Goal: Task Accomplishment & Management: Use online tool/utility

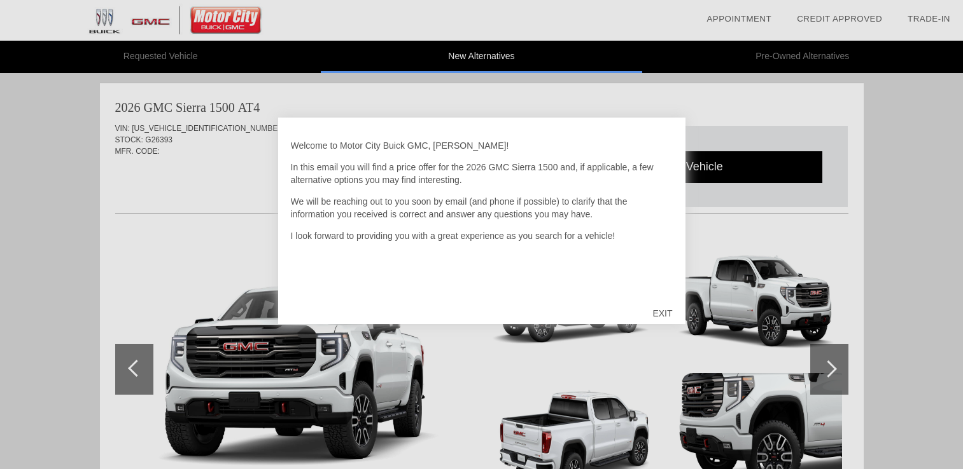
scroll to position [1041, 0]
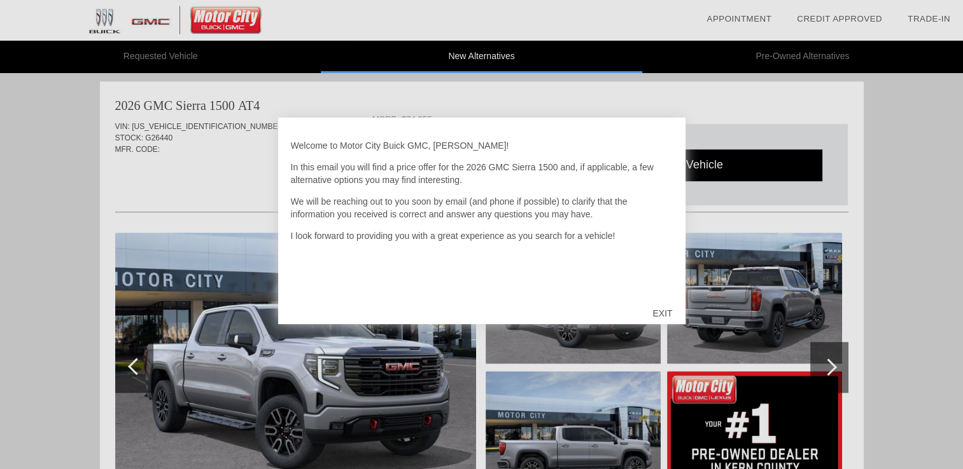
click at [664, 311] on div "EXIT" at bounding box center [661, 314] width 45 height 38
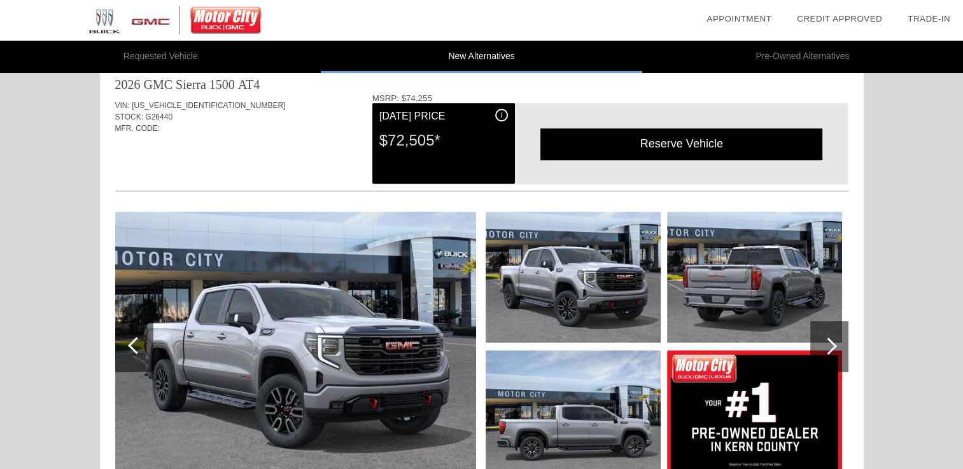
scroll to position [1316, 0]
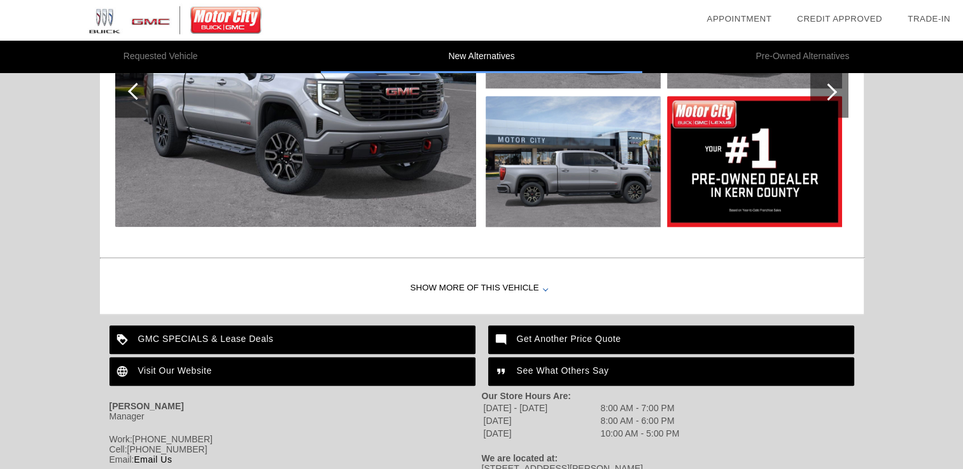
click at [543, 288] on div at bounding box center [545, 288] width 5 height 5
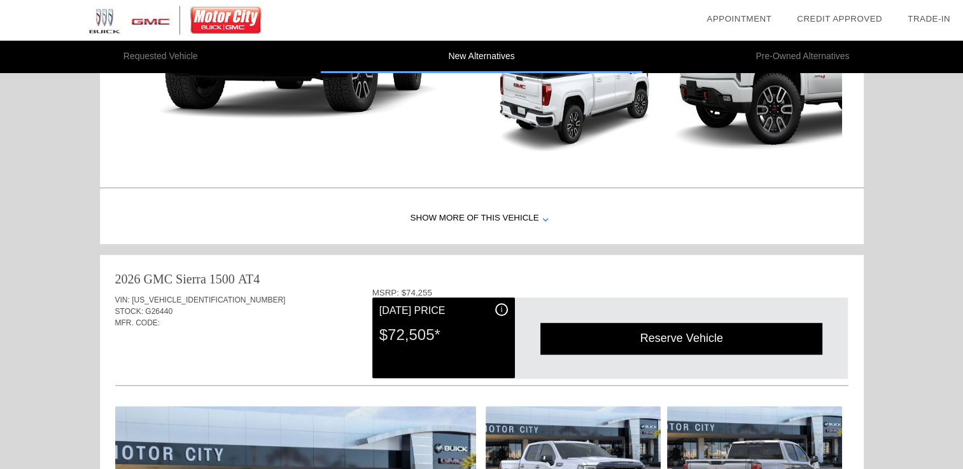
scroll to position [616, 0]
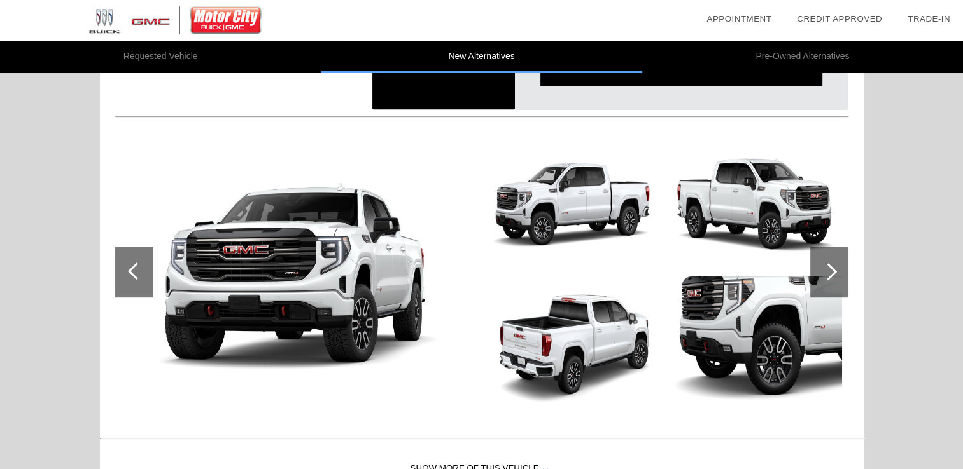
click at [490, 144] on img at bounding box center [572, 202] width 175 height 131
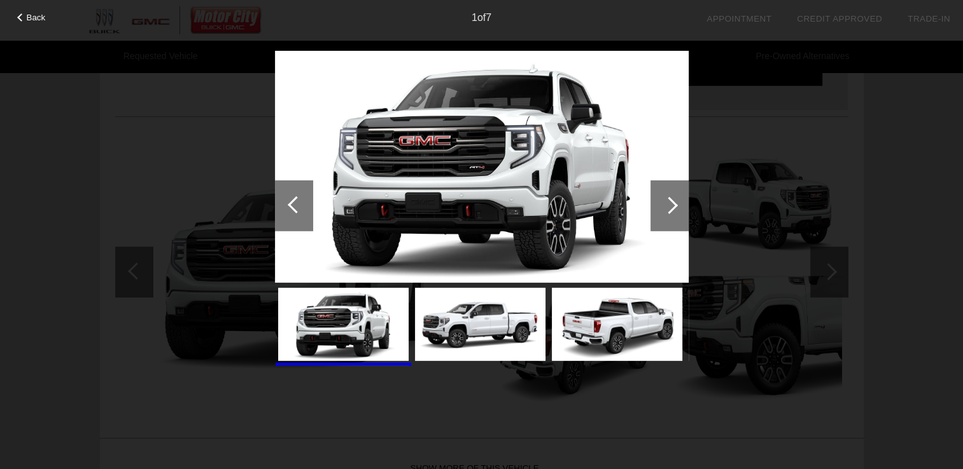
click at [674, 205] on div at bounding box center [668, 205] width 17 height 17
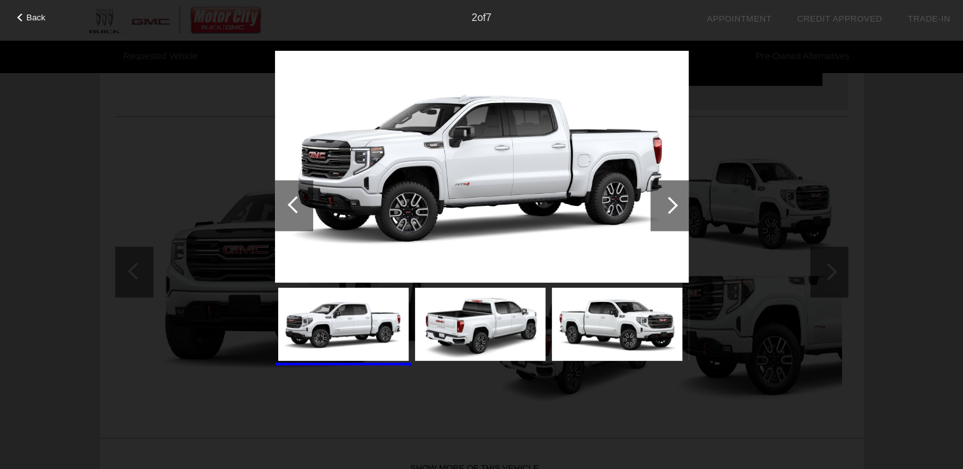
click at [674, 205] on div at bounding box center [668, 205] width 17 height 17
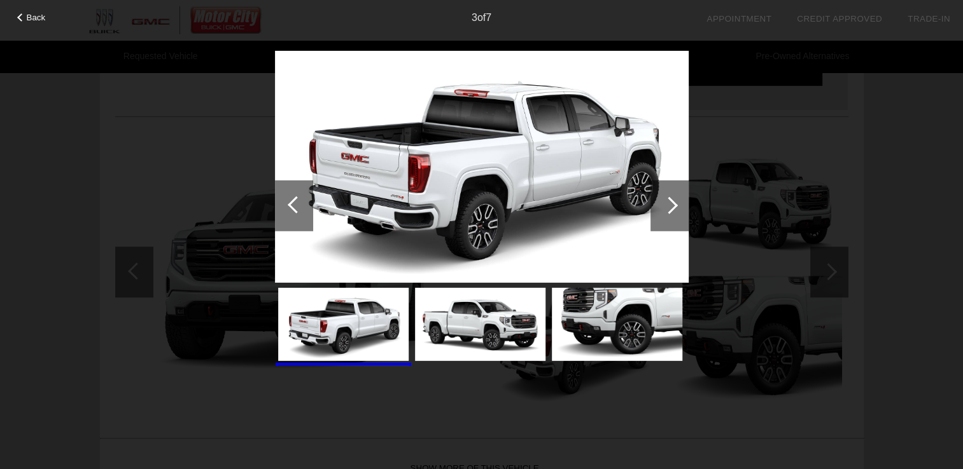
click at [674, 205] on div at bounding box center [668, 205] width 17 height 17
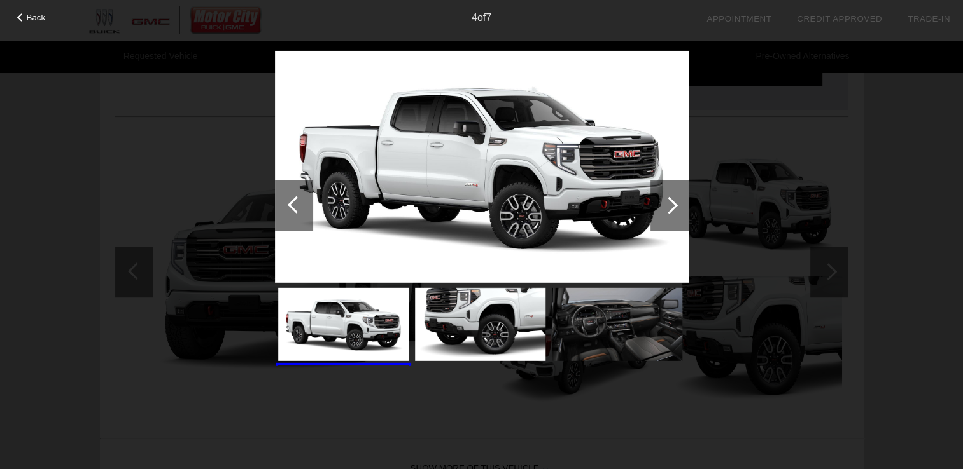
click at [674, 205] on div at bounding box center [668, 205] width 17 height 17
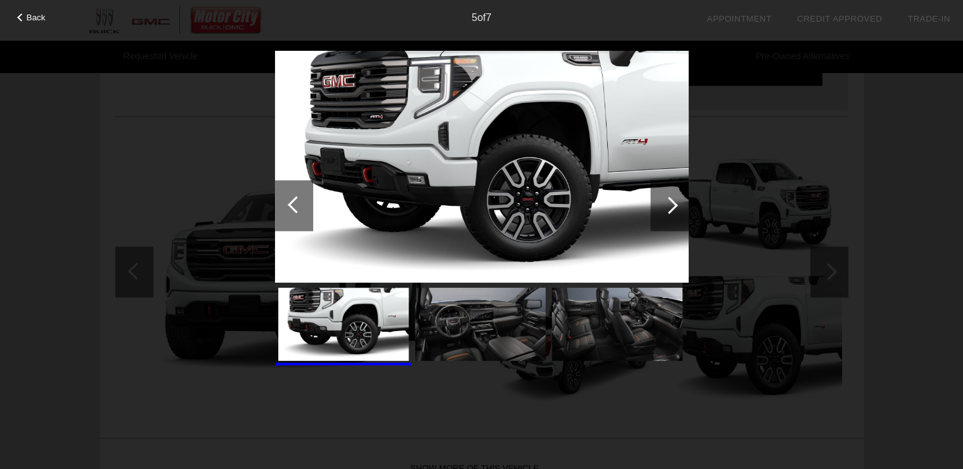
click at [460, 316] on img at bounding box center [480, 324] width 130 height 73
click at [460, 315] on img at bounding box center [480, 324] width 130 height 73
click at [464, 307] on img at bounding box center [480, 324] width 130 height 73
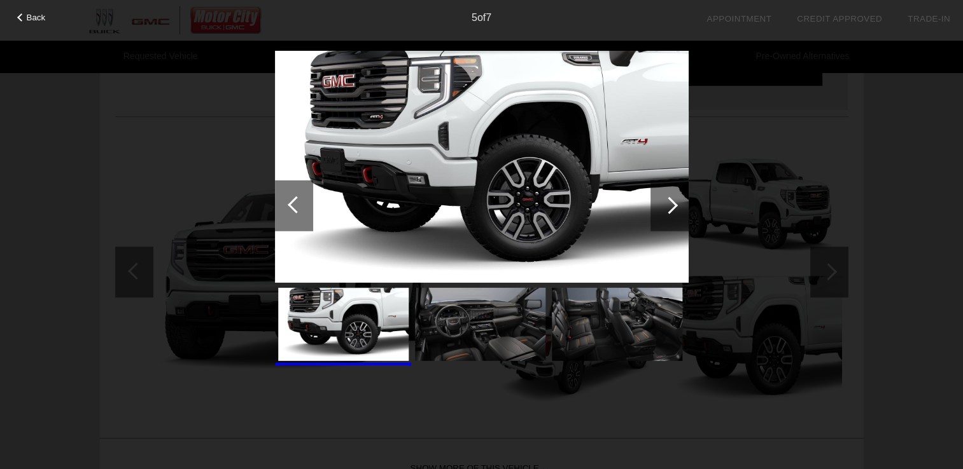
click at [672, 204] on div at bounding box center [668, 205] width 17 height 17
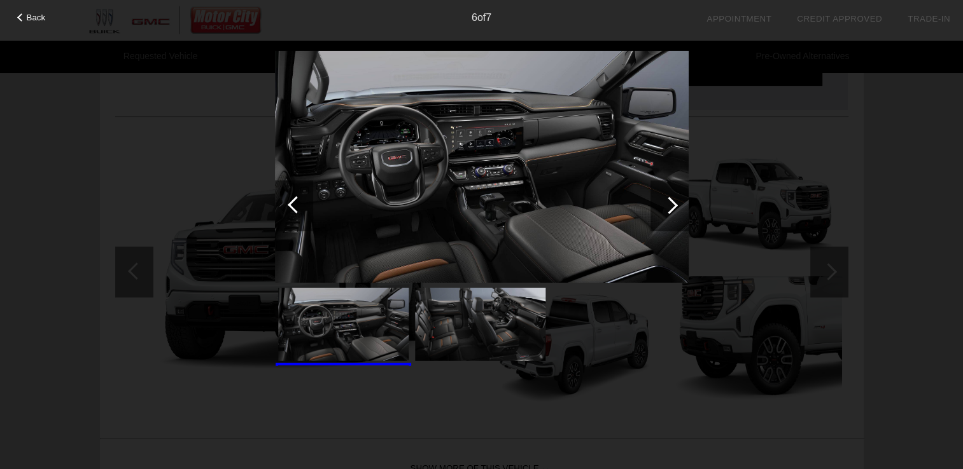
click at [672, 204] on div at bounding box center [668, 205] width 17 height 17
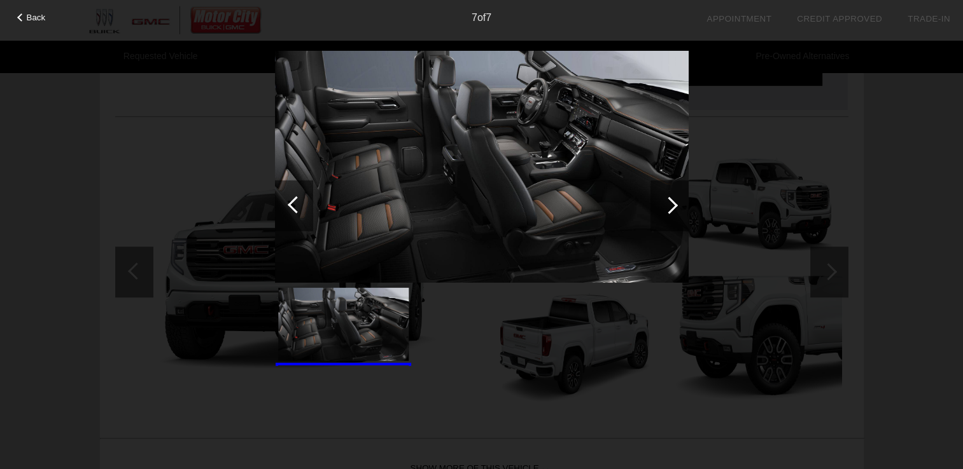
click at [675, 202] on div at bounding box center [668, 205] width 17 height 17
click at [672, 203] on div at bounding box center [668, 205] width 17 height 17
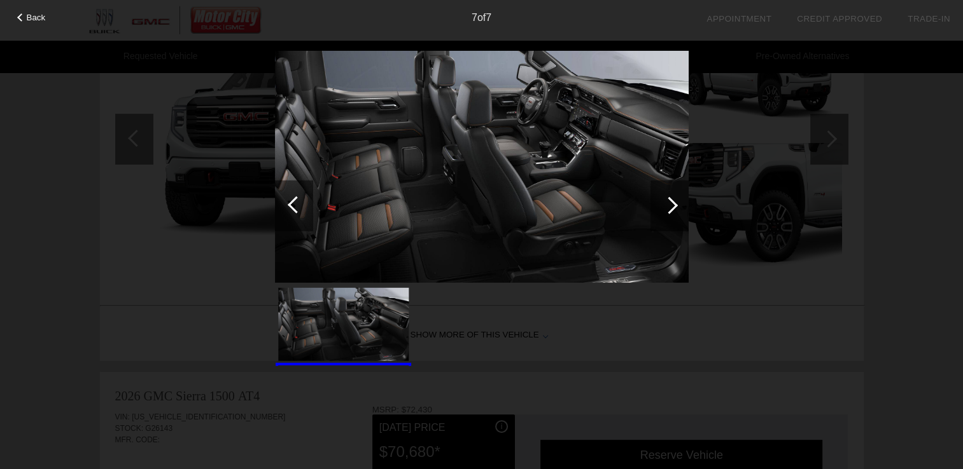
scroll to position [0, 0]
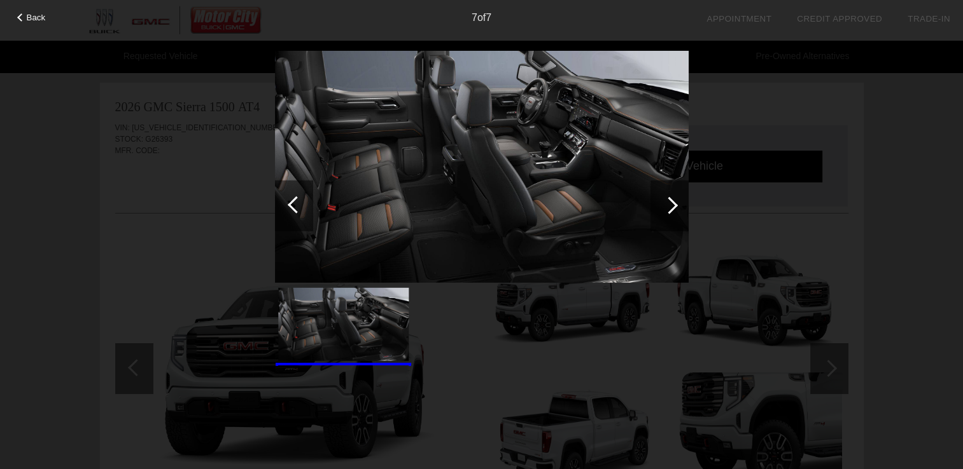
click at [21, 18] on div at bounding box center [21, 17] width 8 height 8
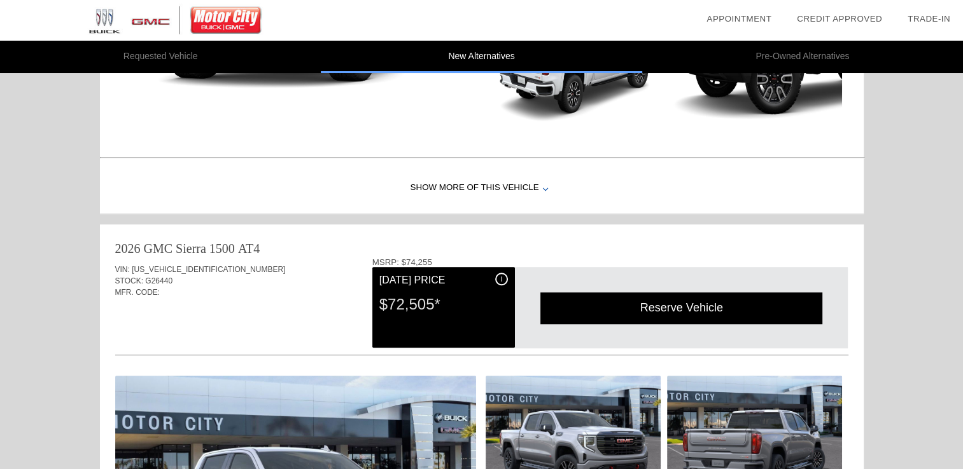
scroll to position [875, 0]
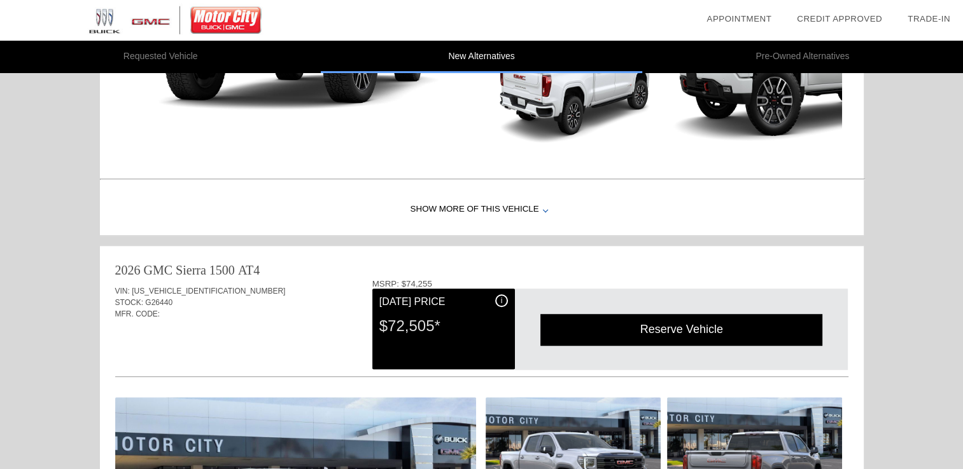
click at [538, 207] on div "Show More of this Vehicle" at bounding box center [481, 209] width 763 height 51
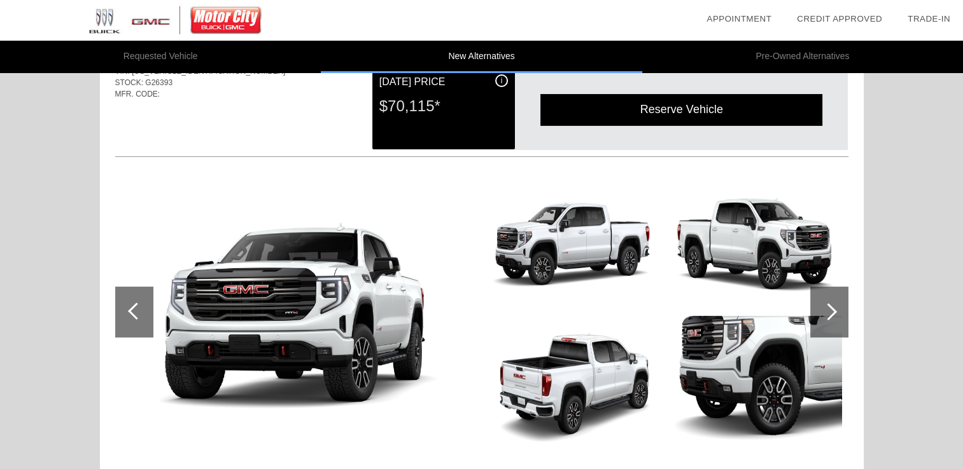
scroll to position [0, 0]
